Goal: Book appointment/travel/reservation

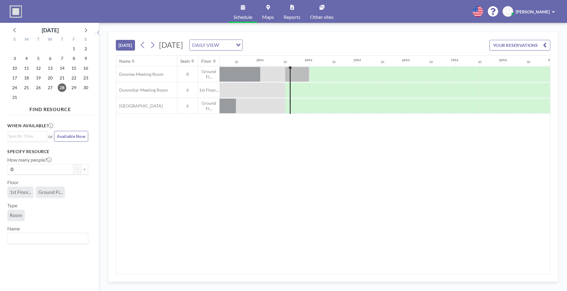
scroll to position [0, 729]
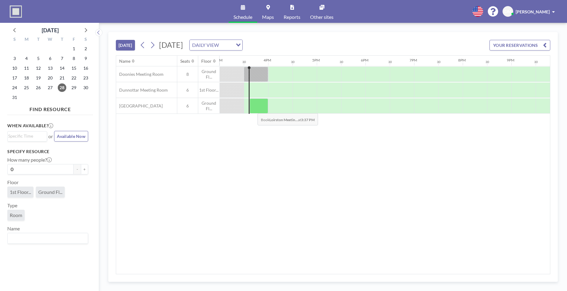
click at [253, 108] on div at bounding box center [259, 105] width 19 height 15
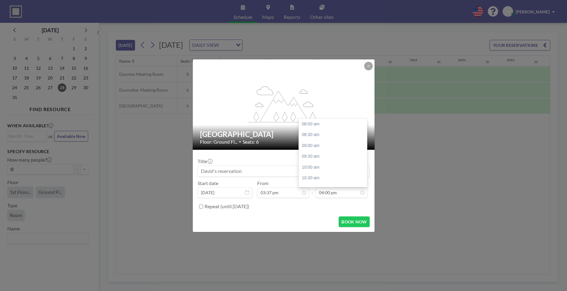
scroll to position [173, 0]
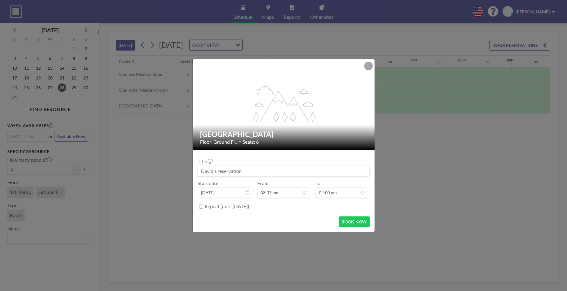
click at [311, 169] on input at bounding box center [283, 171] width 171 height 10
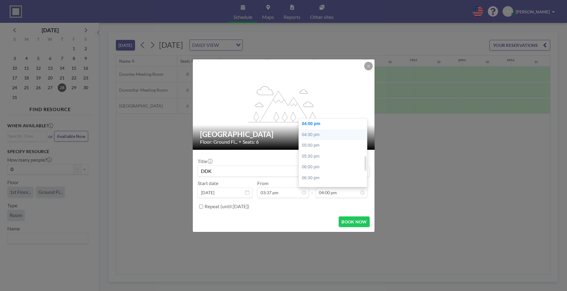
type input "DDK"
click at [323, 136] on div "04:30 pm" at bounding box center [334, 134] width 71 height 11
type input "04:30 pm"
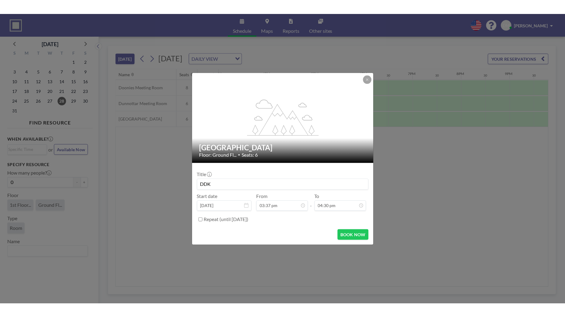
scroll to position [184, 0]
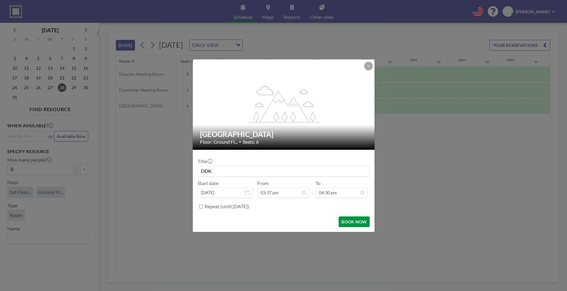
click at [358, 224] on button "BOOK NOW" at bounding box center [354, 221] width 31 height 11
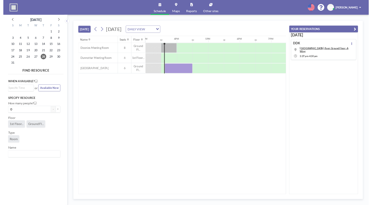
scroll to position [0, 729]
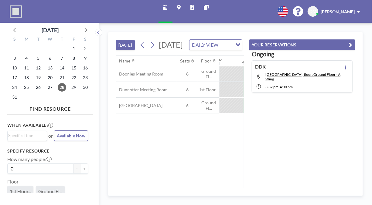
click at [353, 43] on icon "button" at bounding box center [351, 44] width 4 height 7
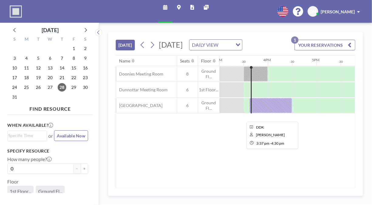
drag, startPoint x: 274, startPoint y: 114, endPoint x: 259, endPoint y: 118, distance: 15.3
click at [259, 113] on div at bounding box center [271, 105] width 43 height 15
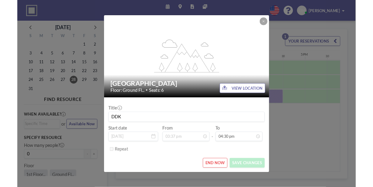
scroll to position [184, 0]
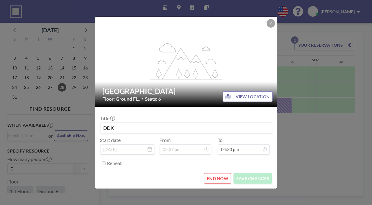
click at [214, 177] on button "END NOW" at bounding box center [217, 179] width 27 height 11
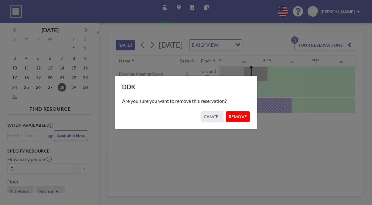
click at [239, 114] on button "REMOVE" at bounding box center [238, 117] width 24 height 11
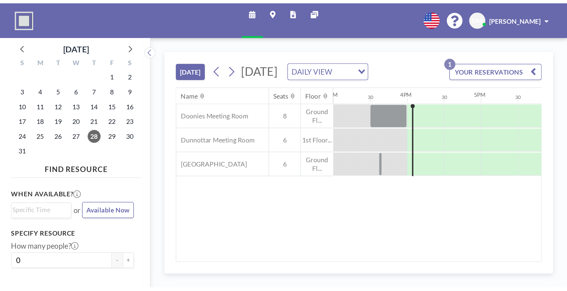
scroll to position [0, 729]
